Goal: Book appointment/travel/reservation

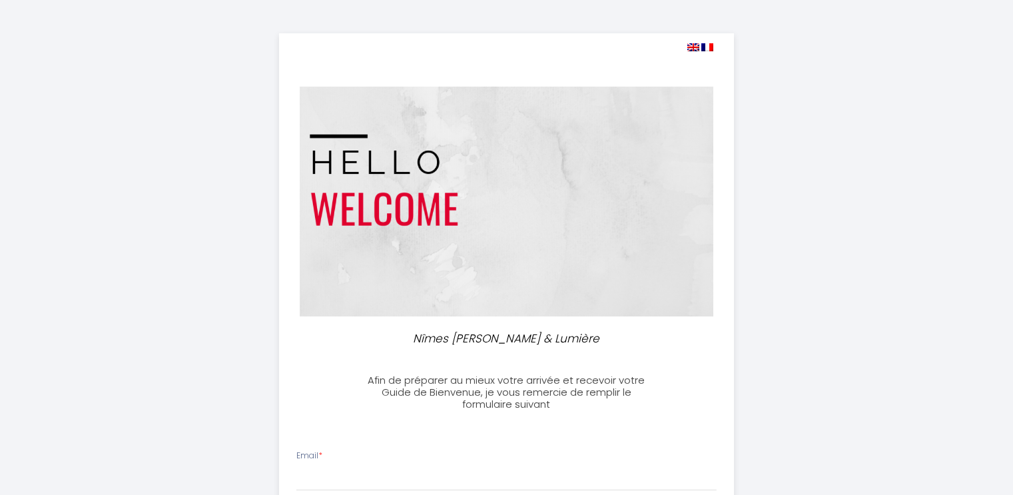
select select
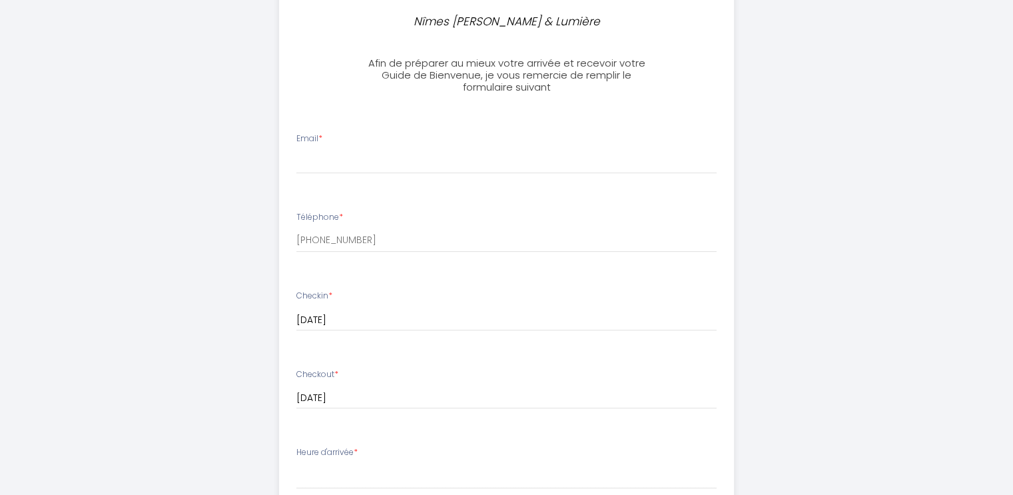
scroll to position [322, 0]
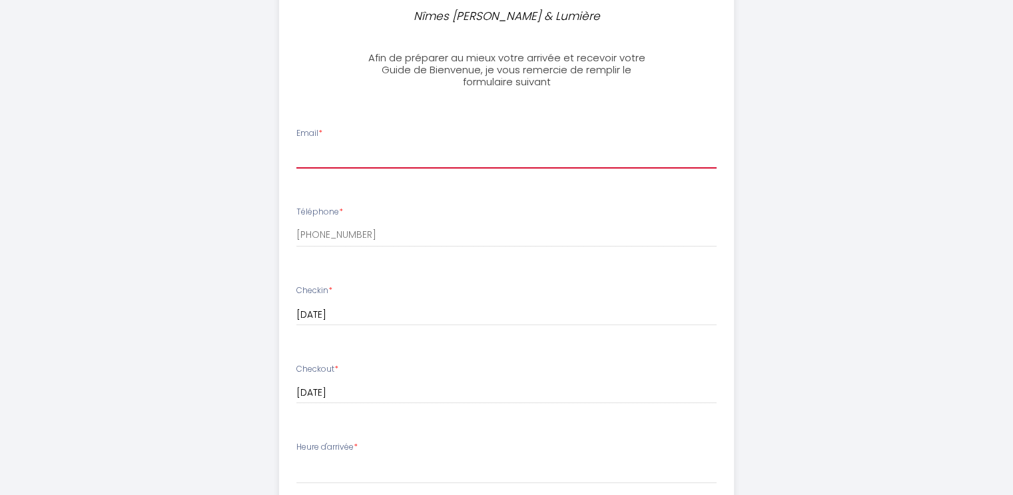
click at [328, 154] on input "Email *" at bounding box center [506, 157] width 420 height 24
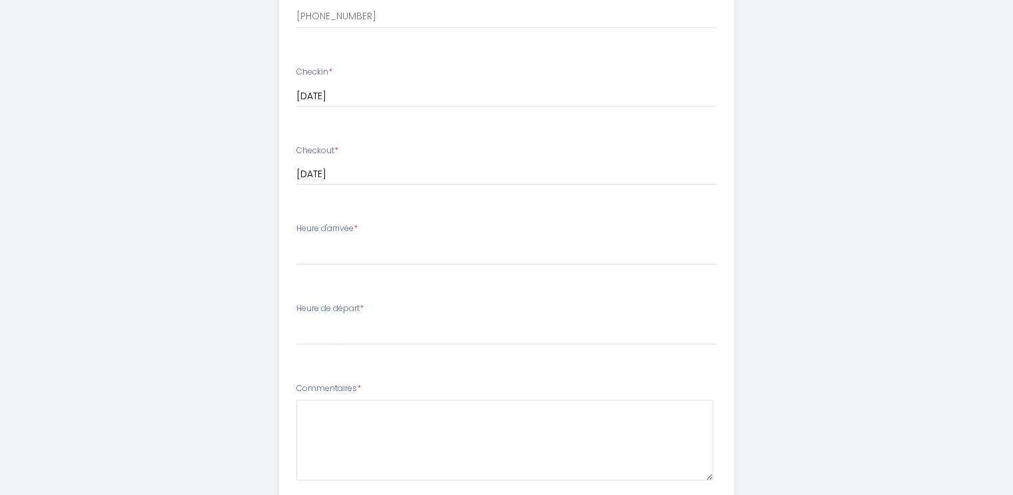
scroll to position [542, 0]
type input "[EMAIL_ADDRESS][DOMAIN_NAME]"
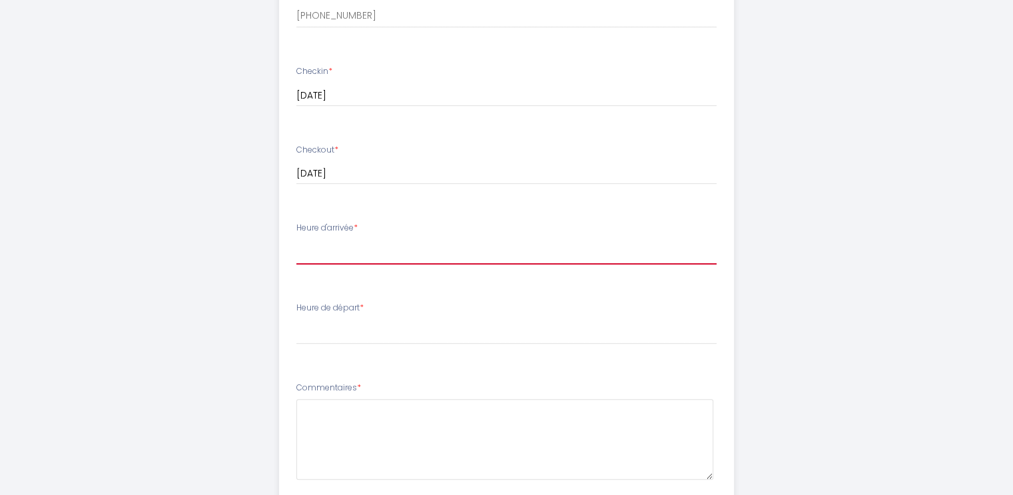
click at [322, 254] on select "15:00 15:30 16:00 16:30 17:00 17:30 18:00 18:30 19:00 19:30 20:00 20:30 21:00 2…" at bounding box center [506, 251] width 420 height 25
select select "19:00"
click at [296, 239] on select "15:00 15:30 16:00 16:30 17:00 17:30 18:00 18:30 19:00 19:30 20:00 20:30 21:00 2…" at bounding box center [506, 251] width 420 height 25
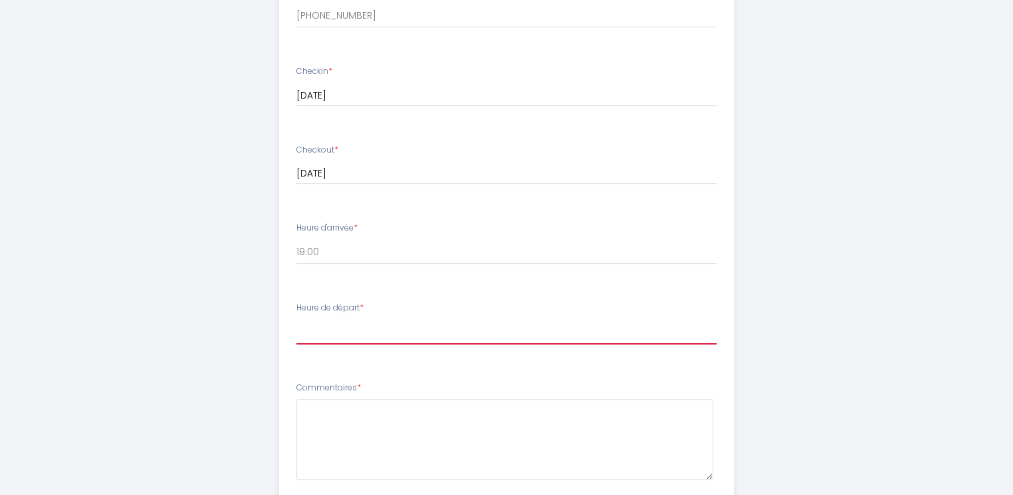
click at [306, 338] on select "00:00 00:30 01:00 01:30 02:00 02:30 03:00 03:30 04:00 04:30 05:00 05:30 06:00 0…" at bounding box center [506, 331] width 420 height 25
click at [296, 319] on select "00:00 00:30 01:00 01:30 02:00 02:30 03:00 03:30 04:00 04:30 05:00 05:30 06:00 0…" at bounding box center [506, 331] width 420 height 25
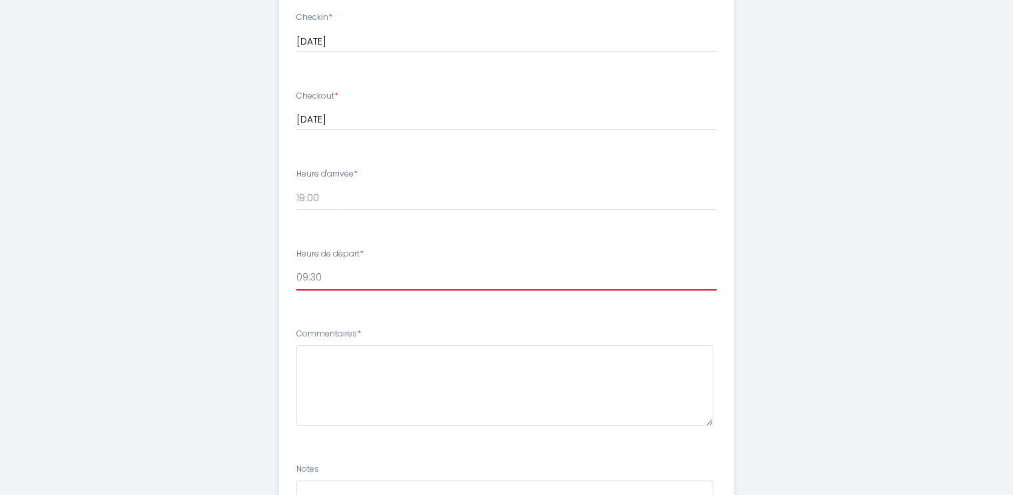
scroll to position [600, 0]
click at [313, 274] on select "00:00 00:30 01:00 01:30 02:00 02:30 03:00 03:30 04:00 04:30 05:00 05:30 06:00 0…" at bounding box center [506, 273] width 420 height 25
select select "10:00"
click at [296, 261] on select "00:00 00:30 01:00 01:30 02:00 02:30 03:00 03:30 04:00 04:30 05:00 05:30 06:00 0…" at bounding box center [506, 273] width 420 height 25
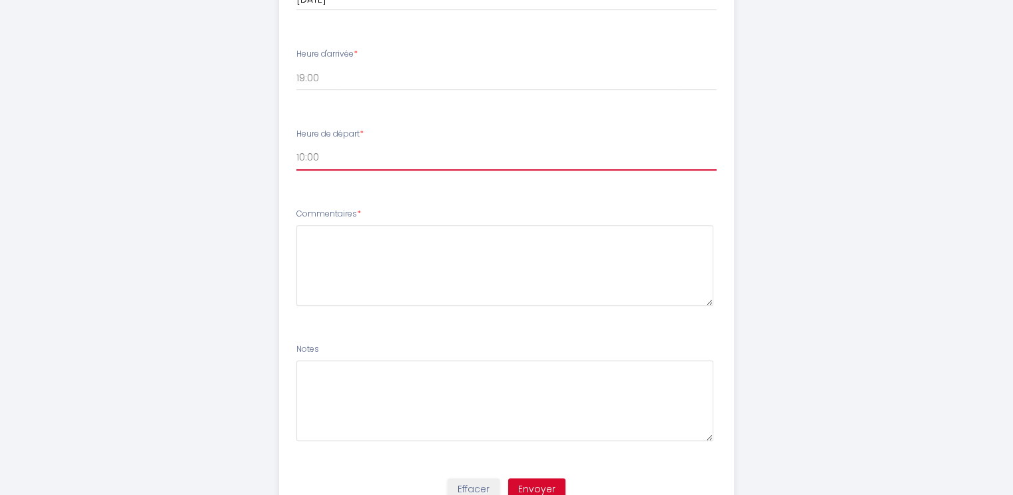
scroll to position [773, 0]
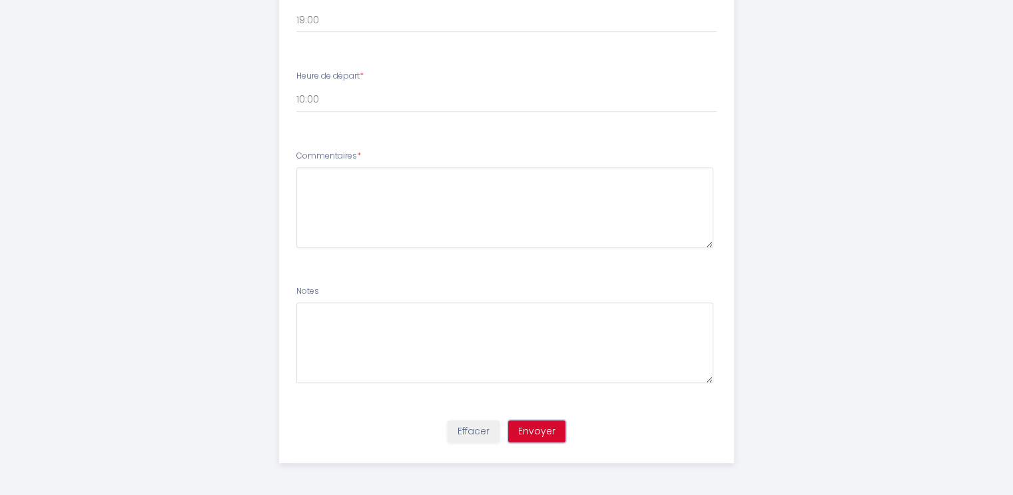
click at [530, 433] on button "Envoyer" at bounding box center [536, 431] width 57 height 23
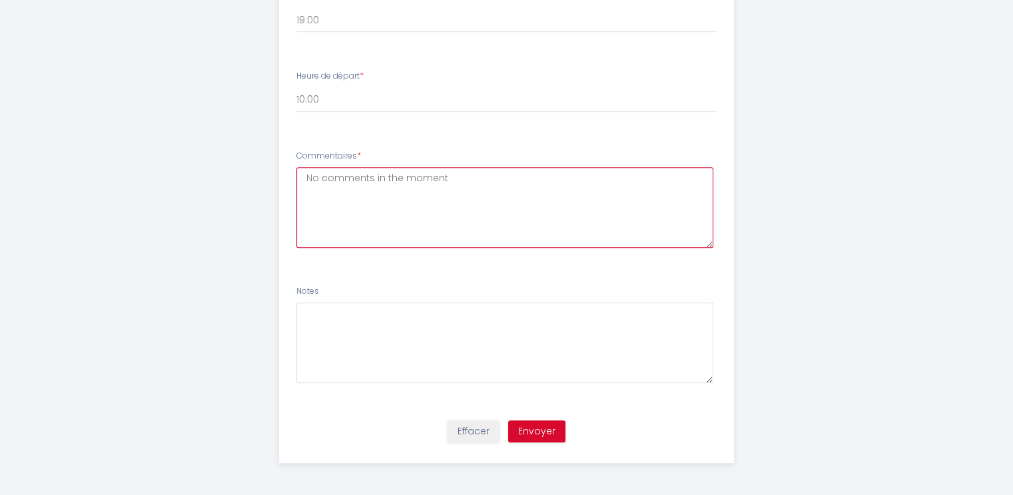
type textarea "No comments in the moment"
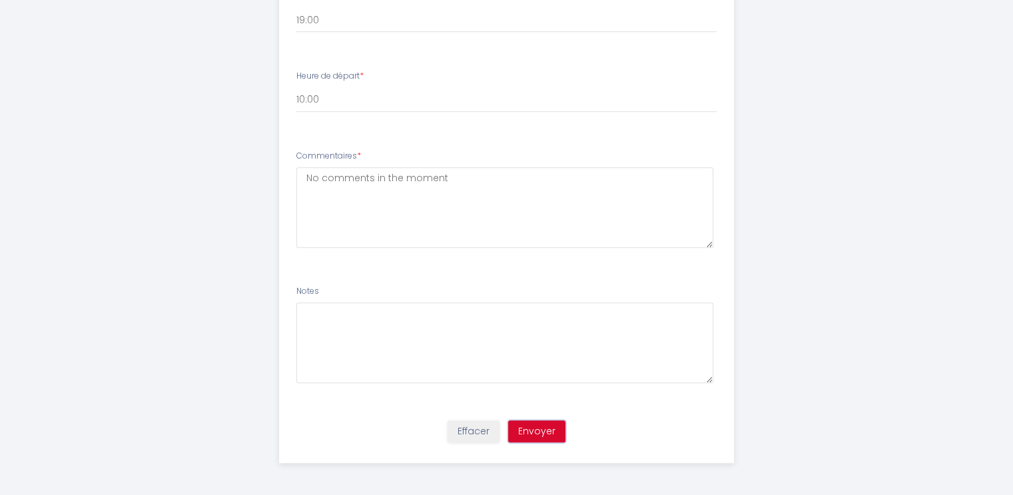
click at [531, 431] on button "Envoyer" at bounding box center [536, 431] width 57 height 23
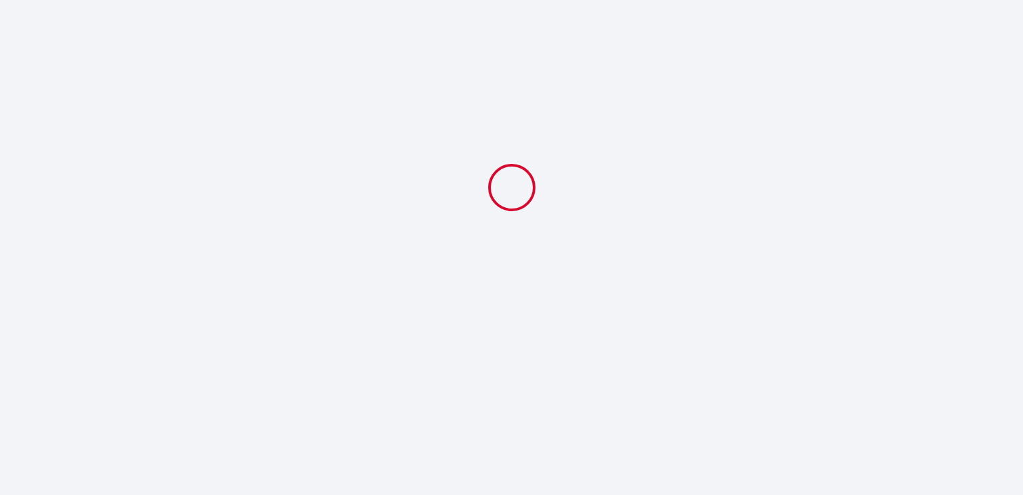
select select "19:00"
select select "10:00"
